Goal: Browse casually

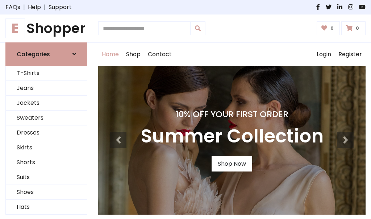
click at [186, 110] on h4 "10% Off Your First Order" at bounding box center [232, 114] width 183 height 10
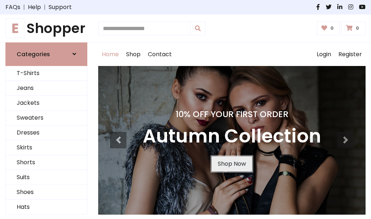
click at [232, 164] on link "Shop Now" at bounding box center [232, 163] width 41 height 15
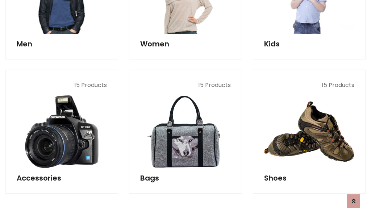
scroll to position [723, 0]
